Goal: Task Accomplishment & Management: Manage account settings

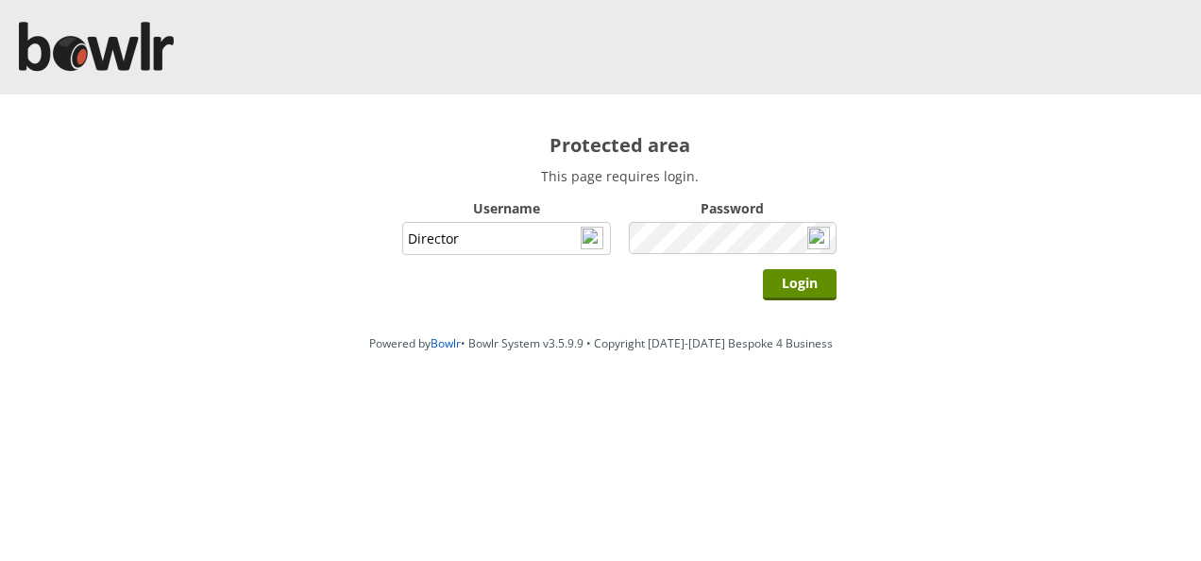
type input "Director"
click at [763, 269] on input "Login" at bounding box center [800, 284] width 74 height 31
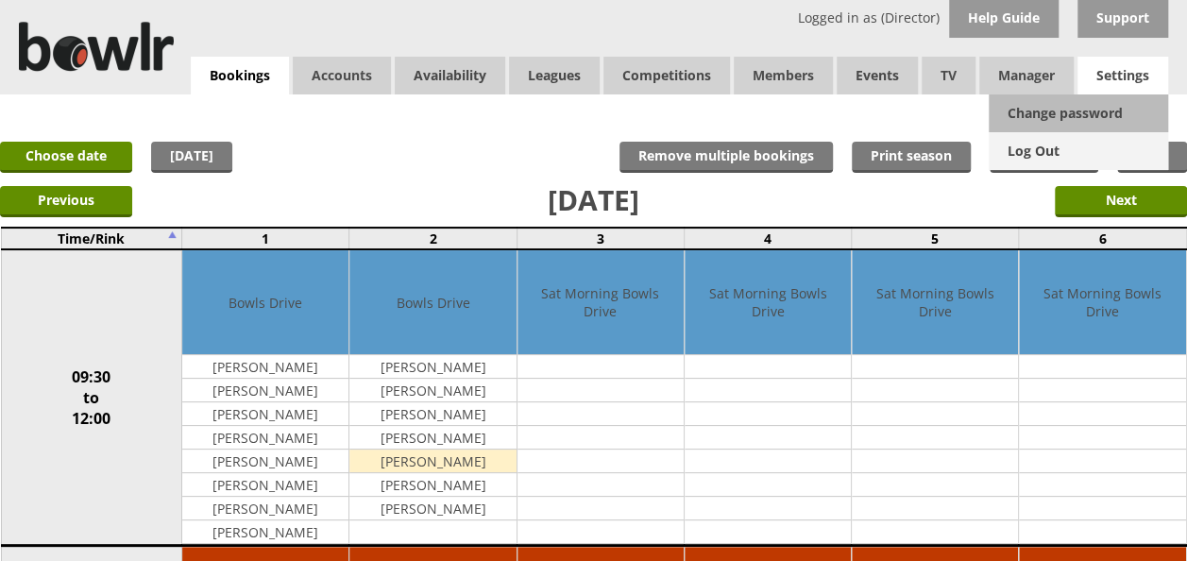
click at [1033, 155] on link "Log Out" at bounding box center [1077, 151] width 179 height 38
